Goal: Task Accomplishment & Management: Complete application form

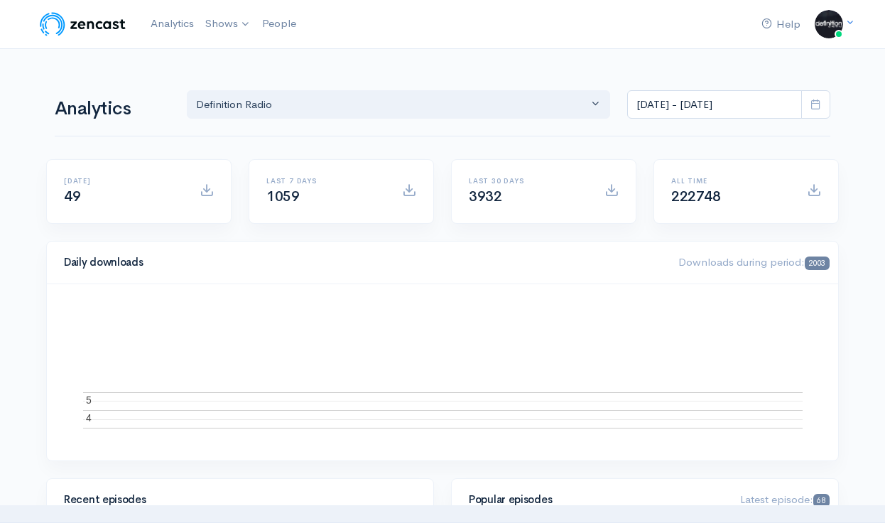
click at [0, 0] on link "Definition Radio" at bounding box center [0, 0] width 0 height 0
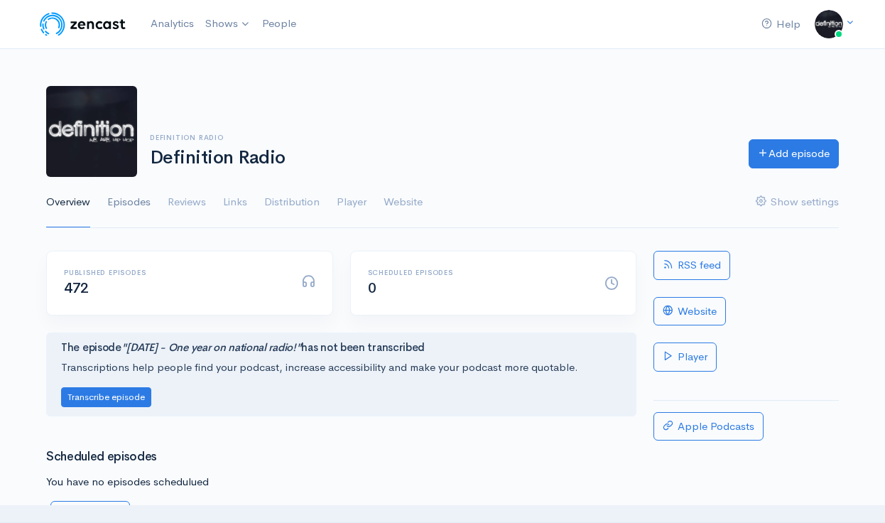
click at [127, 202] on link "Episodes" at bounding box center [128, 202] width 43 height 51
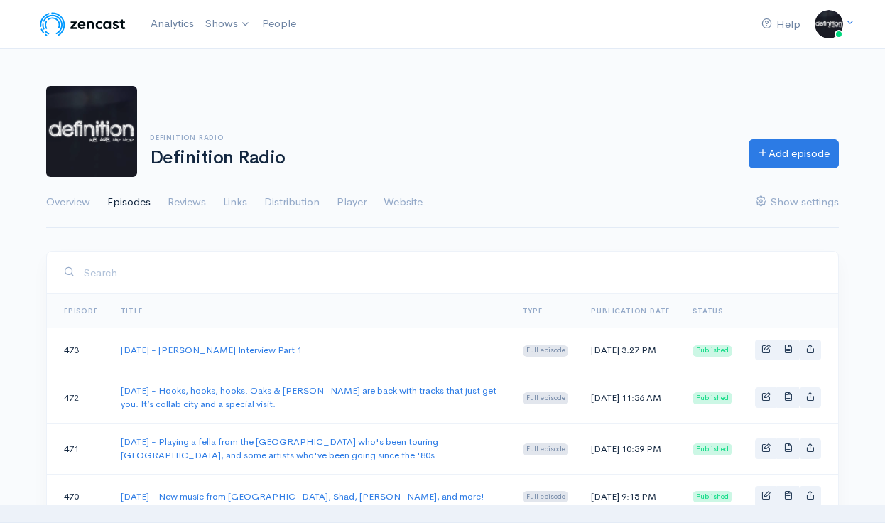
click at [569, 96] on div "Definition Radio Definition Radio Add episode" at bounding box center [442, 131] width 809 height 91
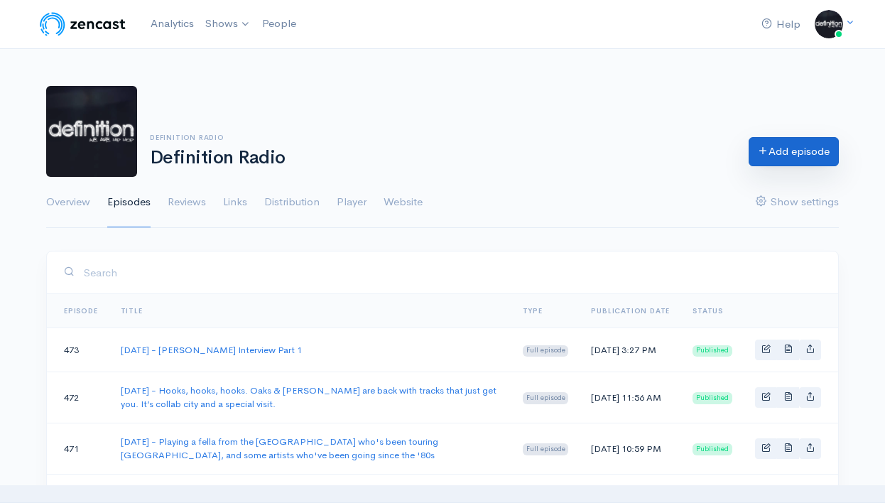
click at [766, 145] on link "Add episode" at bounding box center [793, 151] width 90 height 29
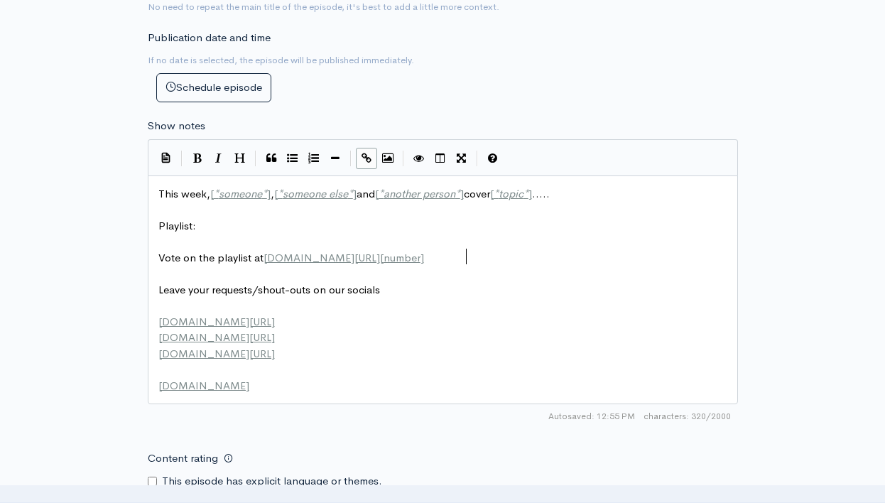
scroll to position [1, 0]
type textarea "This week, [*someone*], [*someone else*] and [*another person*] cover [*topic*]…"
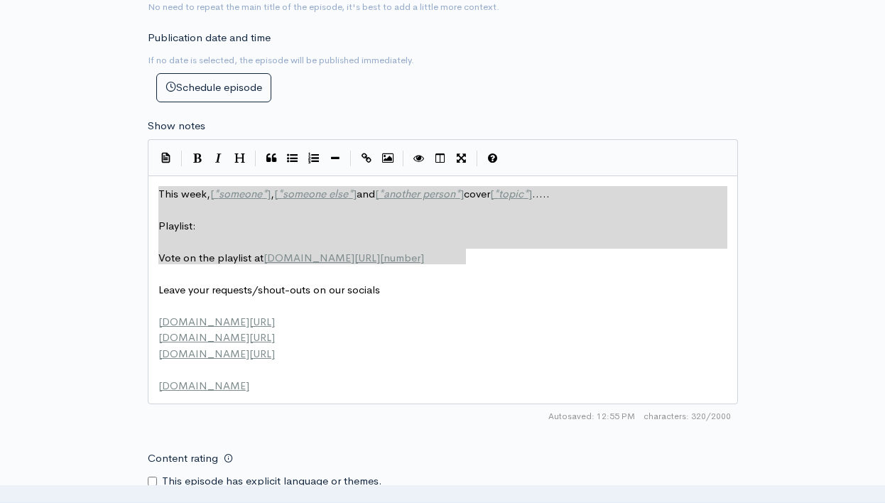
drag, startPoint x: 476, startPoint y: 249, endPoint x: 99, endPoint y: 135, distance: 394.5
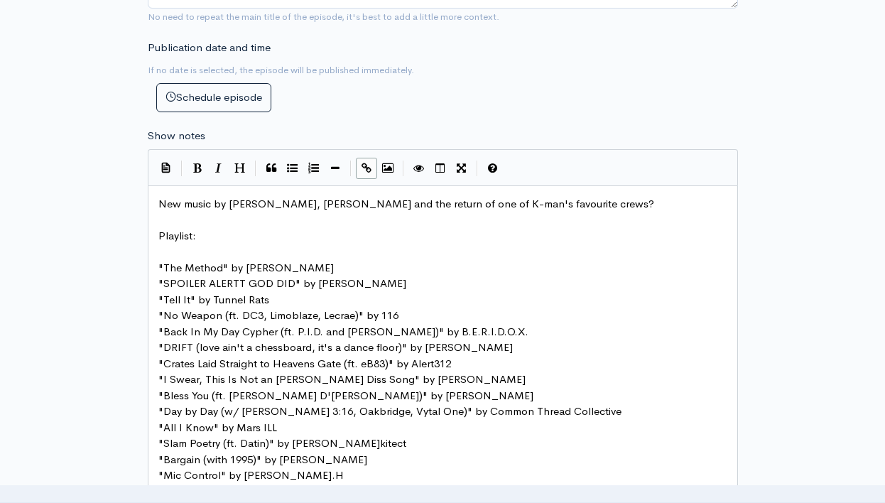
scroll to position [534, 0]
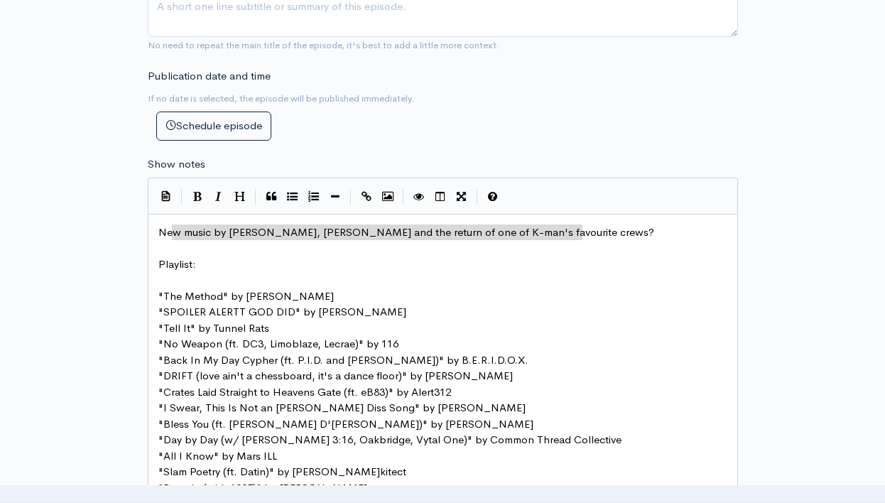
type textarea "New music by [PERSON_NAME], [PERSON_NAME] and the return of one of K-man's favo…"
drag, startPoint x: 587, startPoint y: 227, endPoint x: 153, endPoint y: 227, distance: 433.1
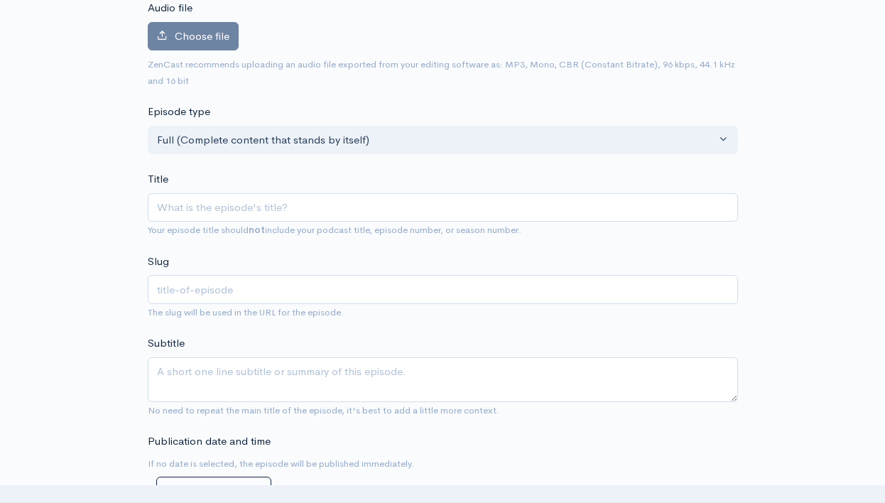
scroll to position [168, 0]
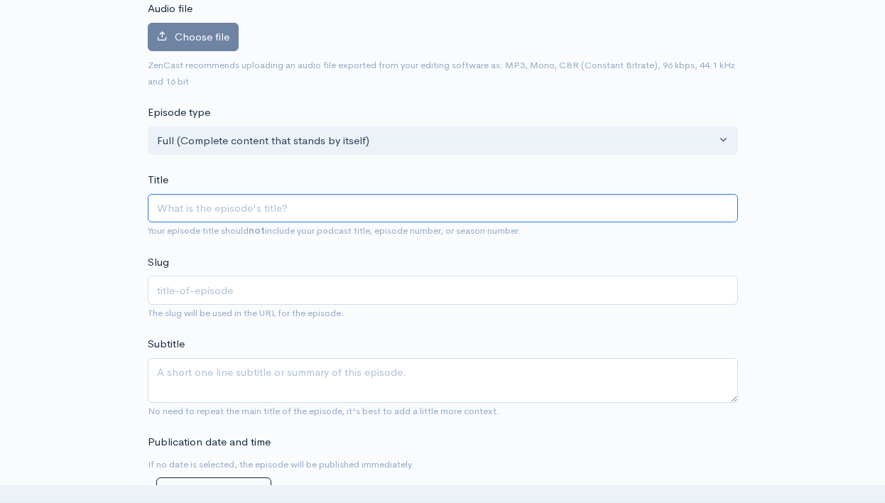
click at [231, 198] on input "Title" at bounding box center [443, 208] width 590 height 29
type input "2"
type input "202"
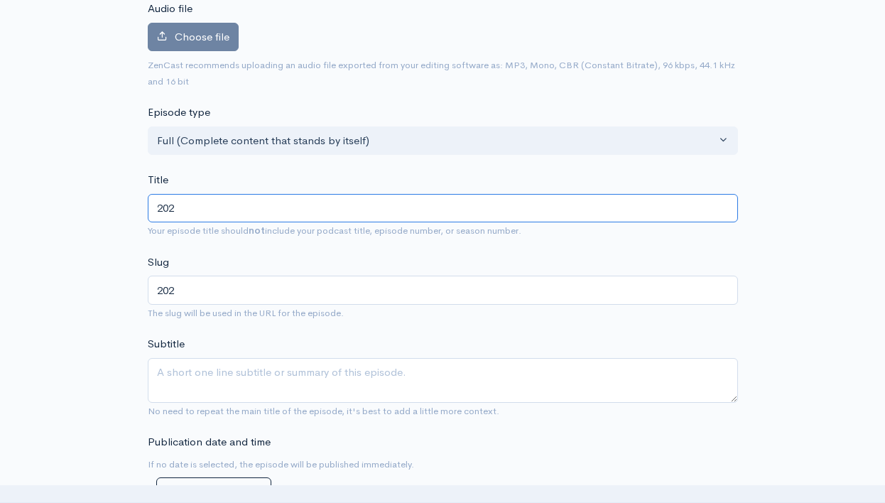
type input "2025"
type input "2025/9"
type input "20259"
type input "[DATE]"
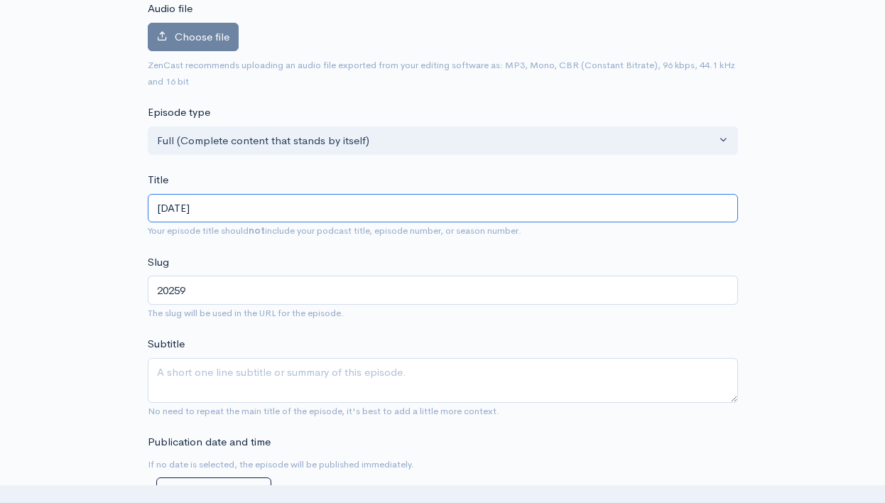
type input "2025912"
paste input "New music by [PERSON_NAME], [PERSON_NAME] and the return of one of K-man's favo…"
type input "[DATE] - New music by [PERSON_NAME], [PERSON_NAME] and the return of one of K-m…"
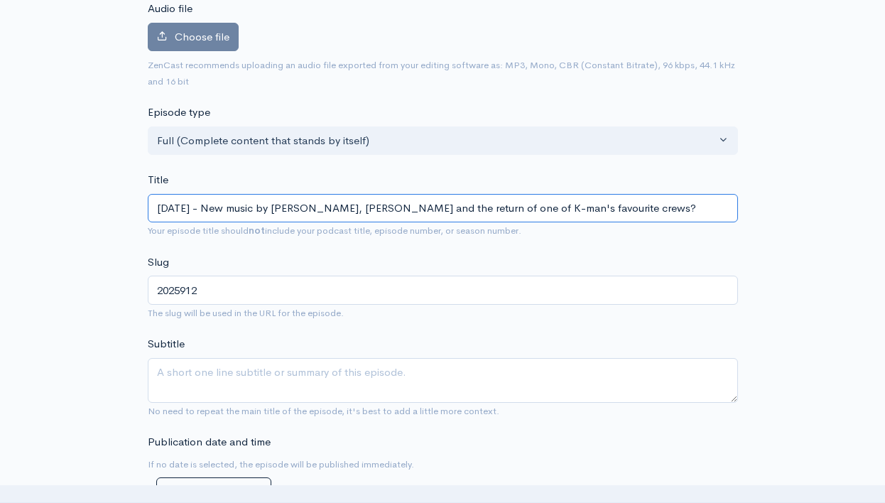
type input "2025912-new-music-by-[PERSON_NAME]-and-the-return-of-one-of-k-mans-favourite-cr…"
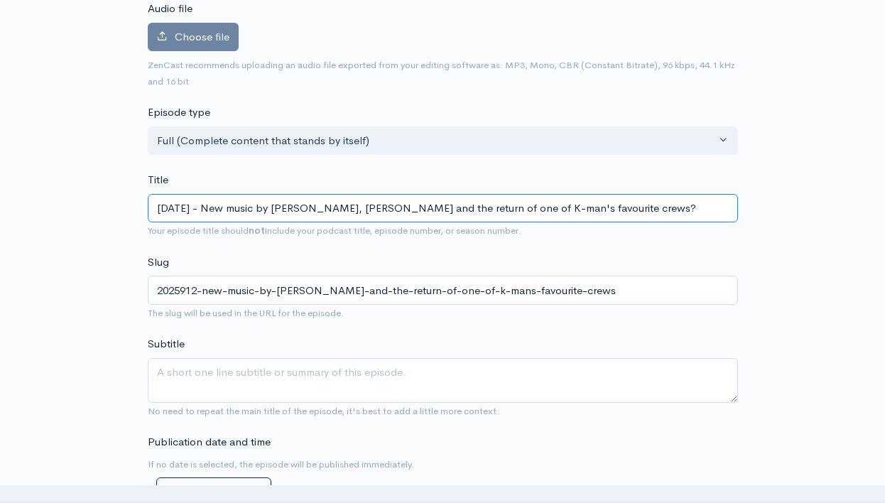
click at [704, 210] on input "[DATE] - New music by [PERSON_NAME], [PERSON_NAME] and the return of one of K-m…" at bounding box center [443, 208] width 590 height 29
type input "[DATE] - New music by [PERSON_NAME], [PERSON_NAME] and the return of one of K-m…"
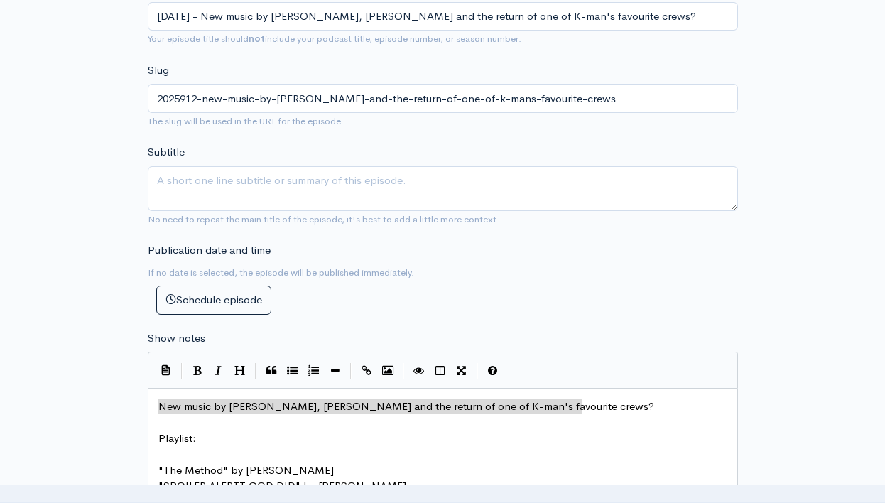
scroll to position [393, 0]
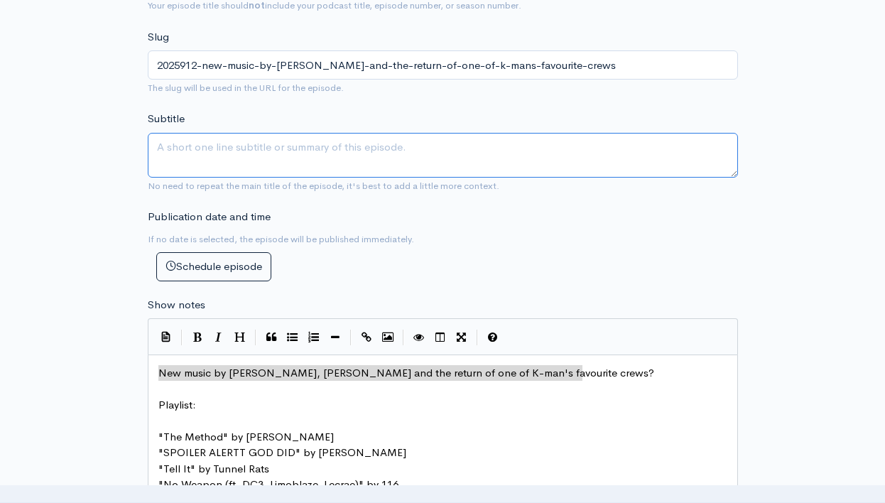
click at [494, 158] on textarea "Subtitle" at bounding box center [443, 155] width 590 height 45
type textarea "Real hip hop by [DEMOGRAPHIC_DATA] artists"
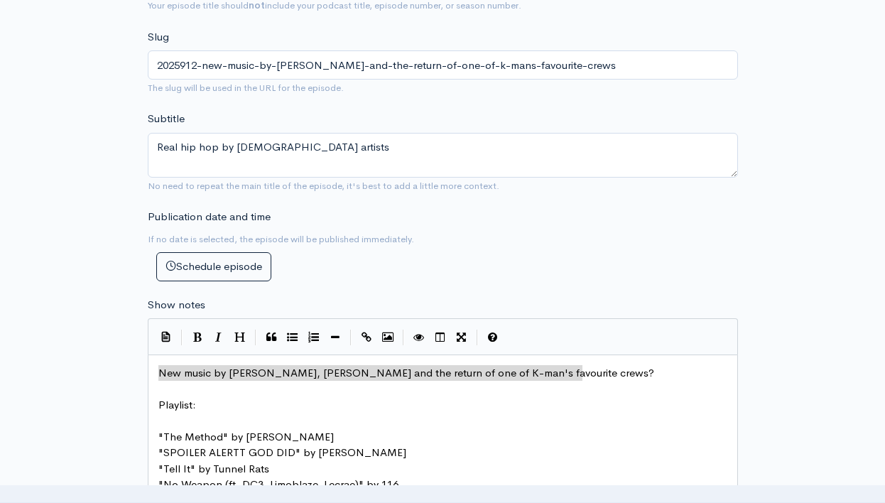
click at [812, 151] on div "New episode Create a new episode Back to episodes Audio file Choose file 0 ZenC…" at bounding box center [442, 501] width 809 height 1691
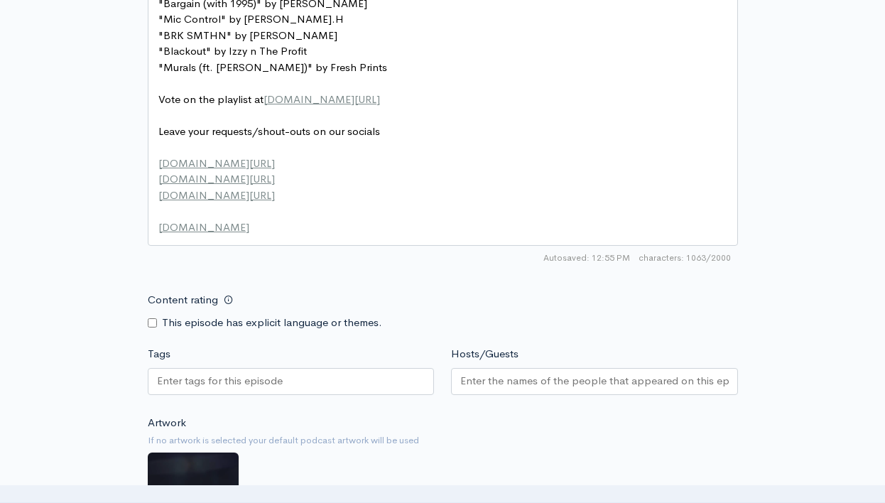
scroll to position [1063, 0]
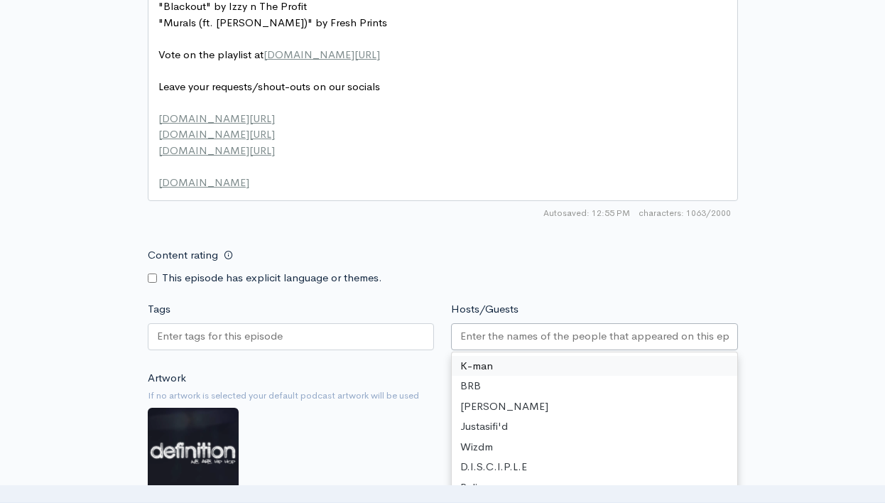
click at [512, 328] on input "Hosts/Guests" at bounding box center [594, 336] width 268 height 16
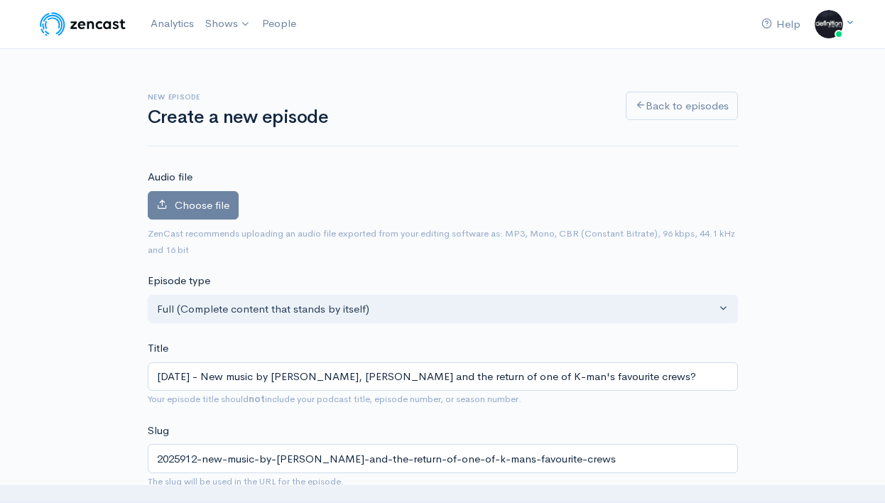
scroll to position [0, 0]
click at [199, 209] on span "Choose file" at bounding box center [202, 204] width 55 height 13
click at [0, 0] on input "Choose file" at bounding box center [0, 0] width 0 height 0
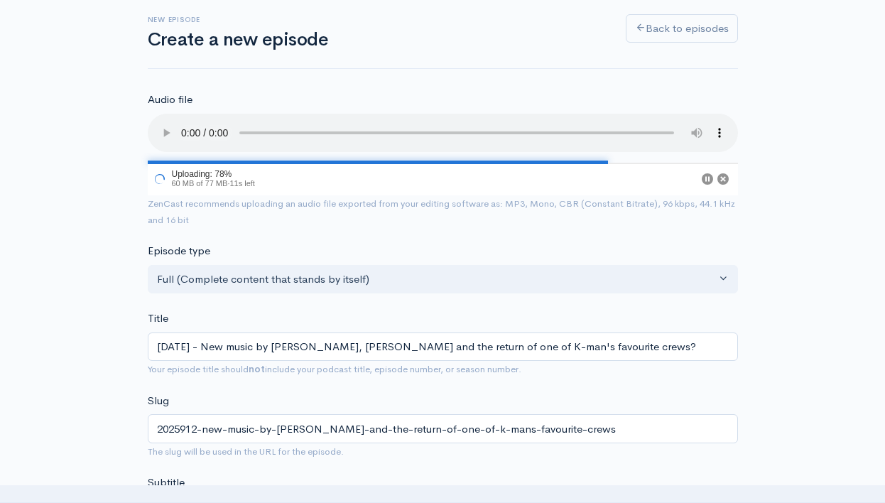
scroll to position [75, 0]
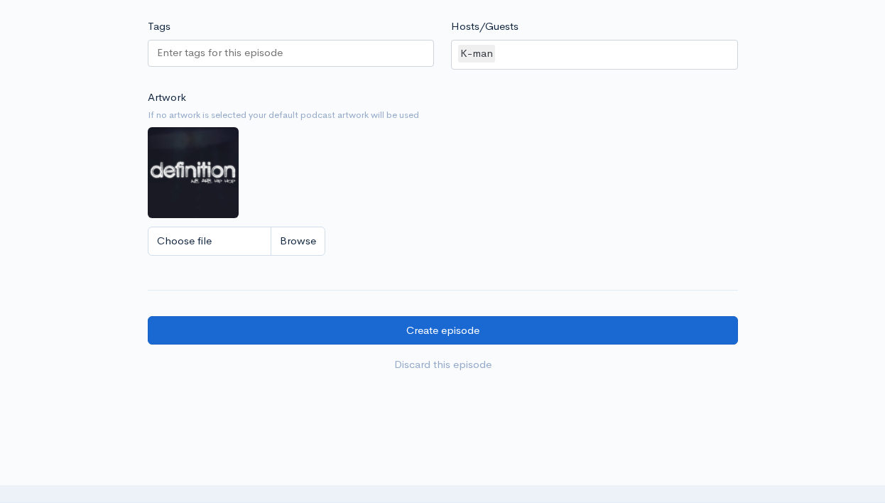
scroll to position [1429, 0]
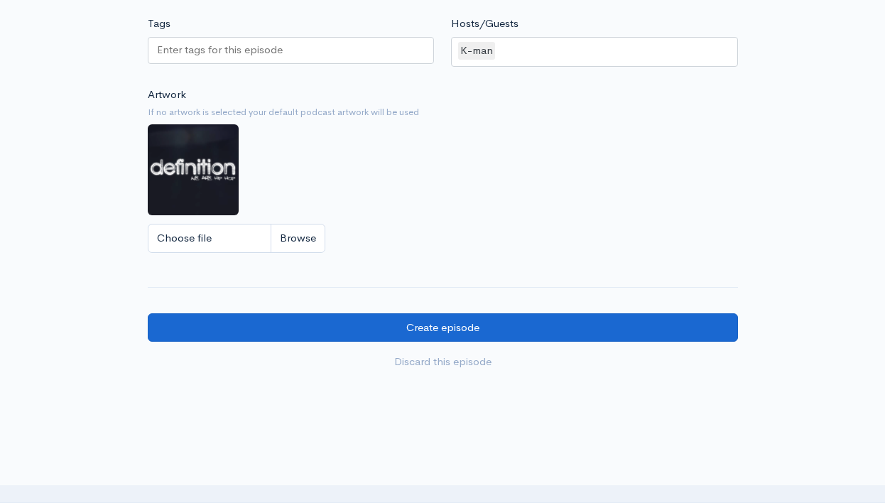
click at [598, 313] on input "Create episode" at bounding box center [443, 327] width 590 height 29
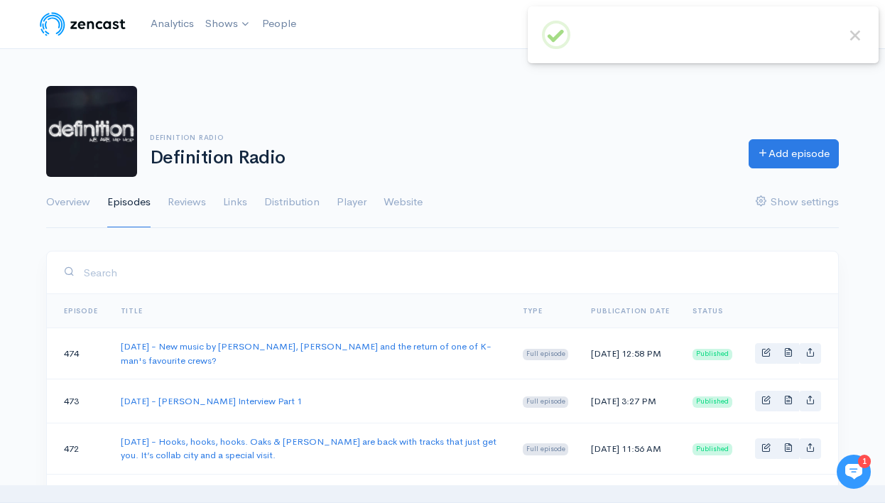
click at [856, 472] on icon at bounding box center [853, 472] width 17 height 16
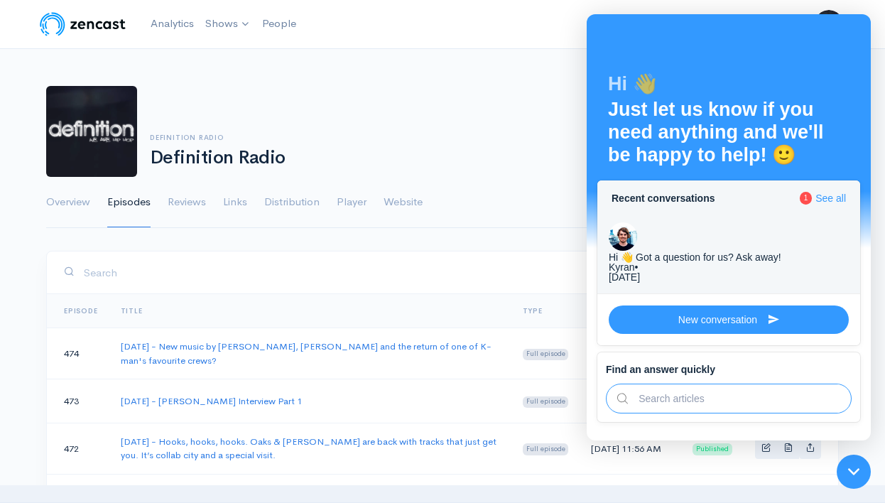
click at [856, 472] on icon at bounding box center [853, 471] width 11 height 6
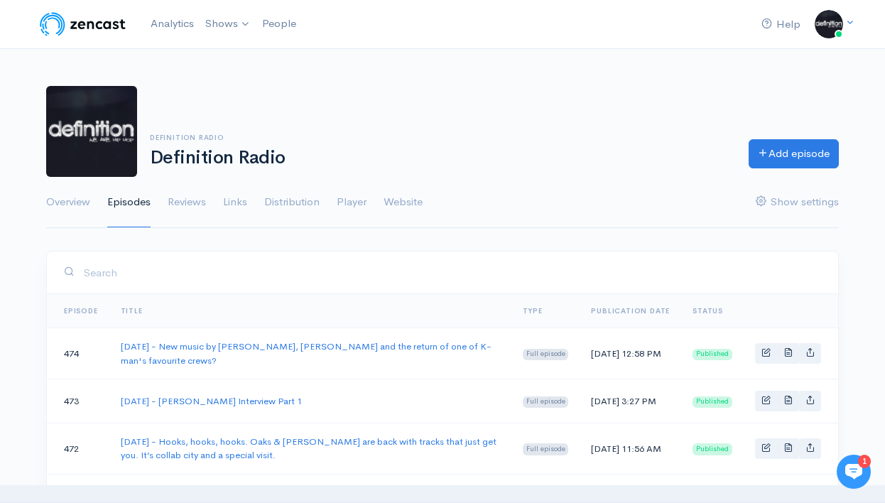
click at [856, 472] on icon at bounding box center [853, 472] width 17 height 16
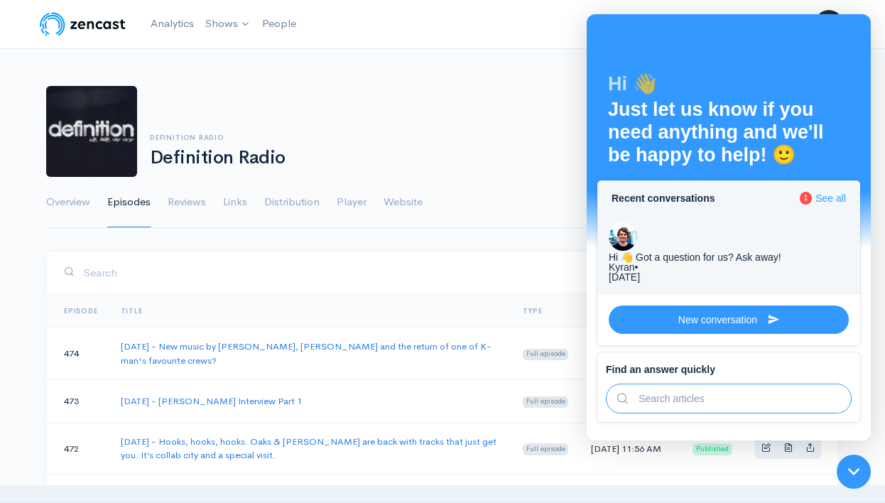
click at [856, 472] on icon at bounding box center [853, 471] width 11 height 6
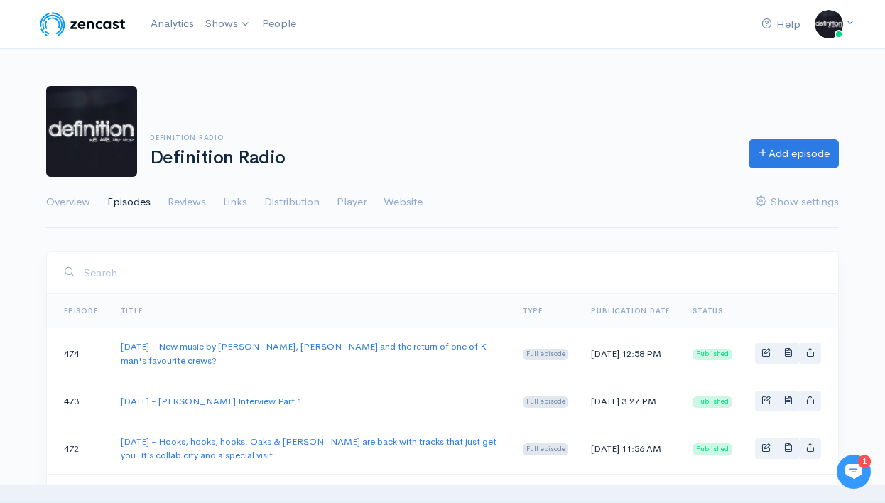
click at [670, 219] on ul "Overview Episodes Reviews Links Distribution Player Website Show settings" at bounding box center [442, 202] width 792 height 51
